Goal: Find specific page/section: Find specific page/section

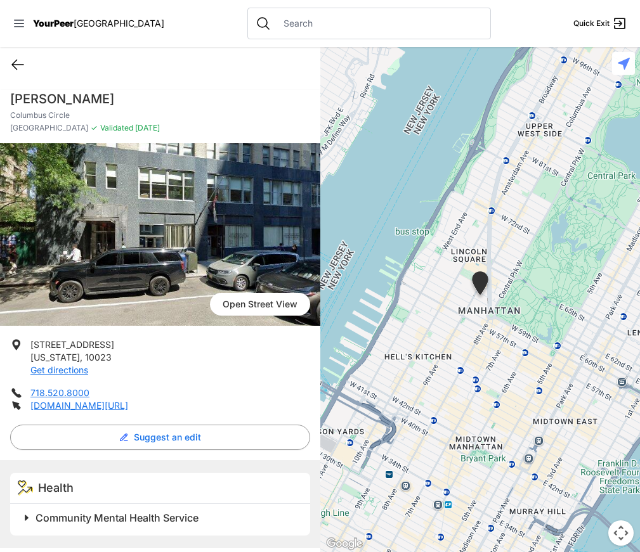
click at [15, 65] on icon at bounding box center [17, 64] width 15 height 15
click at [24, 62] on icon at bounding box center [17, 64] width 15 height 15
select select "recentlyUpdated"
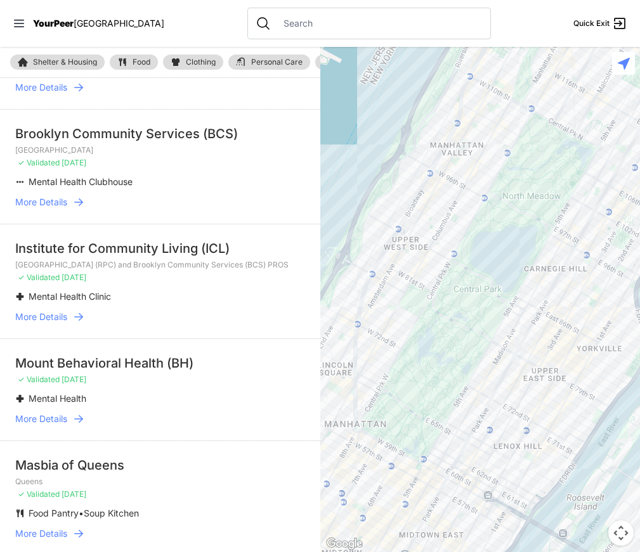
scroll to position [571, 0]
